Goal: Find contact information: Find contact information

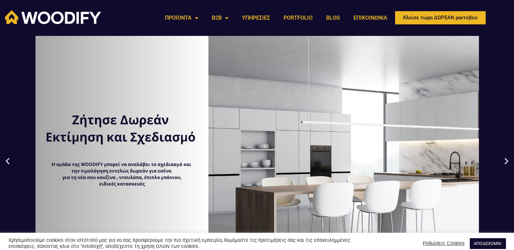
click at [498, 234] on div "2 / 3" at bounding box center [257, 161] width 514 height 250
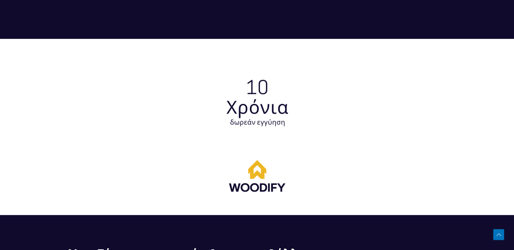
scroll to position [1792, 0]
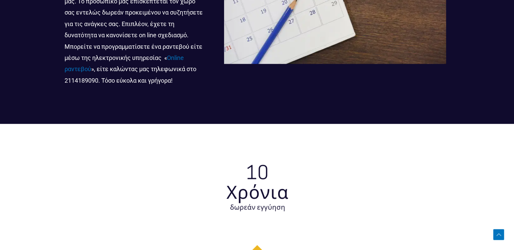
click at [87, 81] on p "Δεν υπάρχει κανένας απολύτως λόγος να διστάσετε να προγραμματίσετε ένα ραντεβού…" at bounding box center [134, 29] width 139 height 113
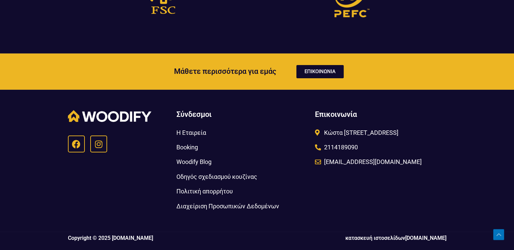
scroll to position [2231, 0]
click at [101, 142] on icon at bounding box center [98, 144] width 8 height 8
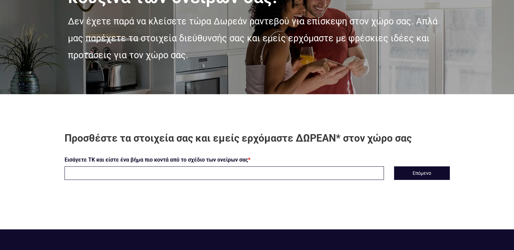
scroll to position [101, 0]
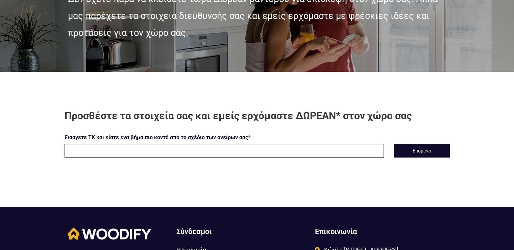
click at [137, 156] on input "text" at bounding box center [224, 151] width 319 height 14
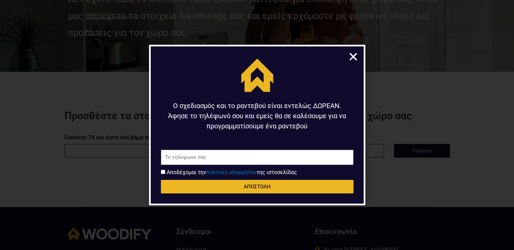
click at [354, 55] on icon "Close" at bounding box center [353, 56] width 10 height 10
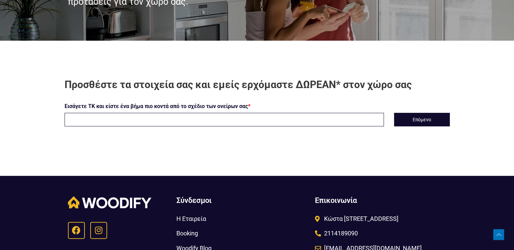
scroll to position [219, 0]
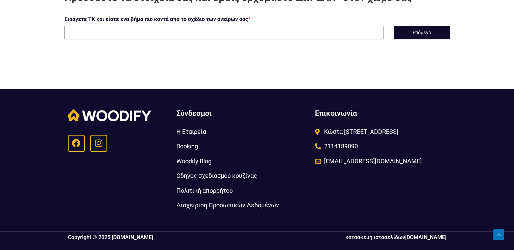
click at [340, 161] on span "[EMAIL_ADDRESS][DOMAIN_NAME]" at bounding box center [372, 160] width 99 height 11
